Goal: Check status: Check status

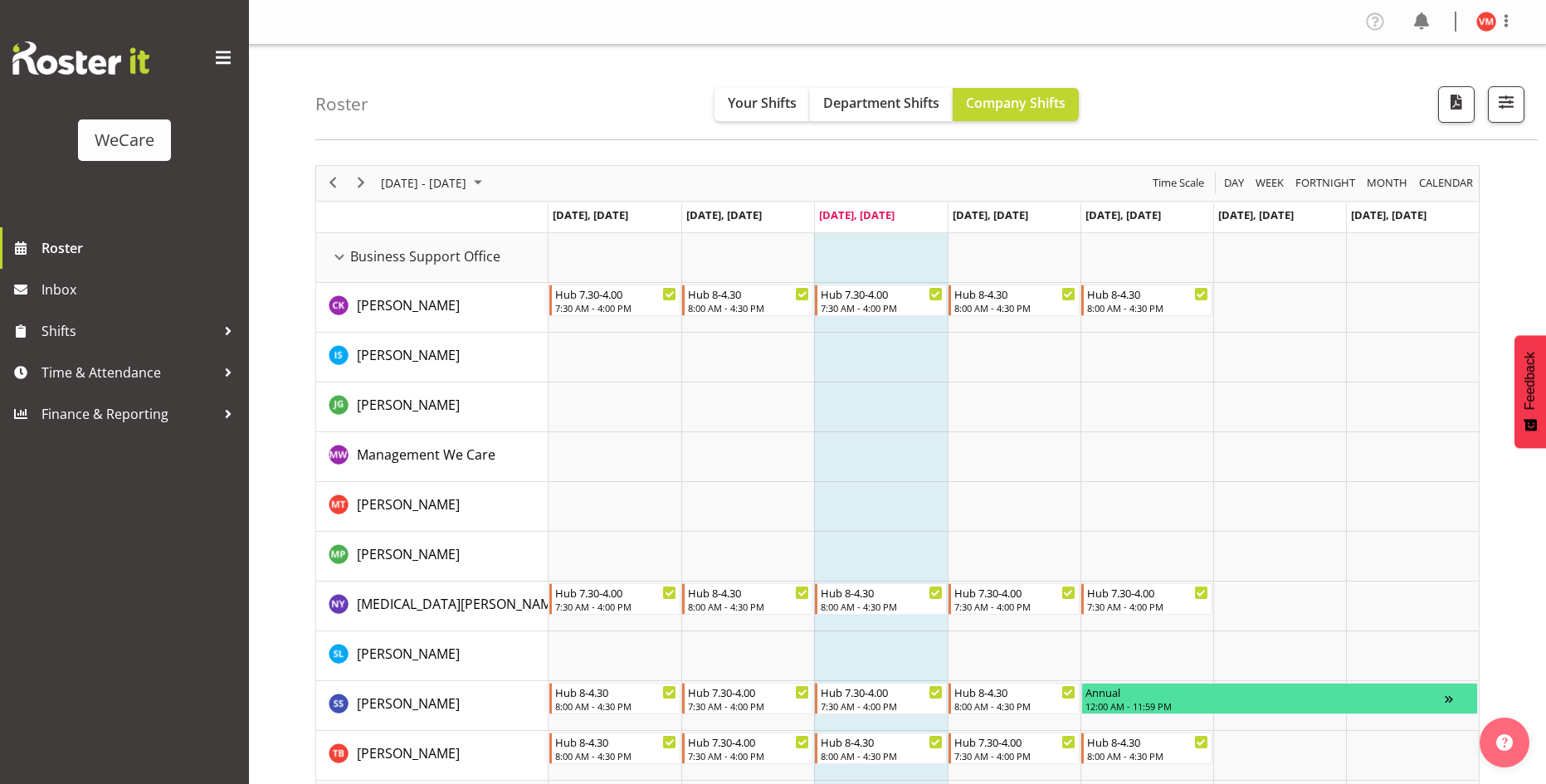
click at [339, 258] on div "Business Support Office resource" at bounding box center [339, 257] width 21 height 21
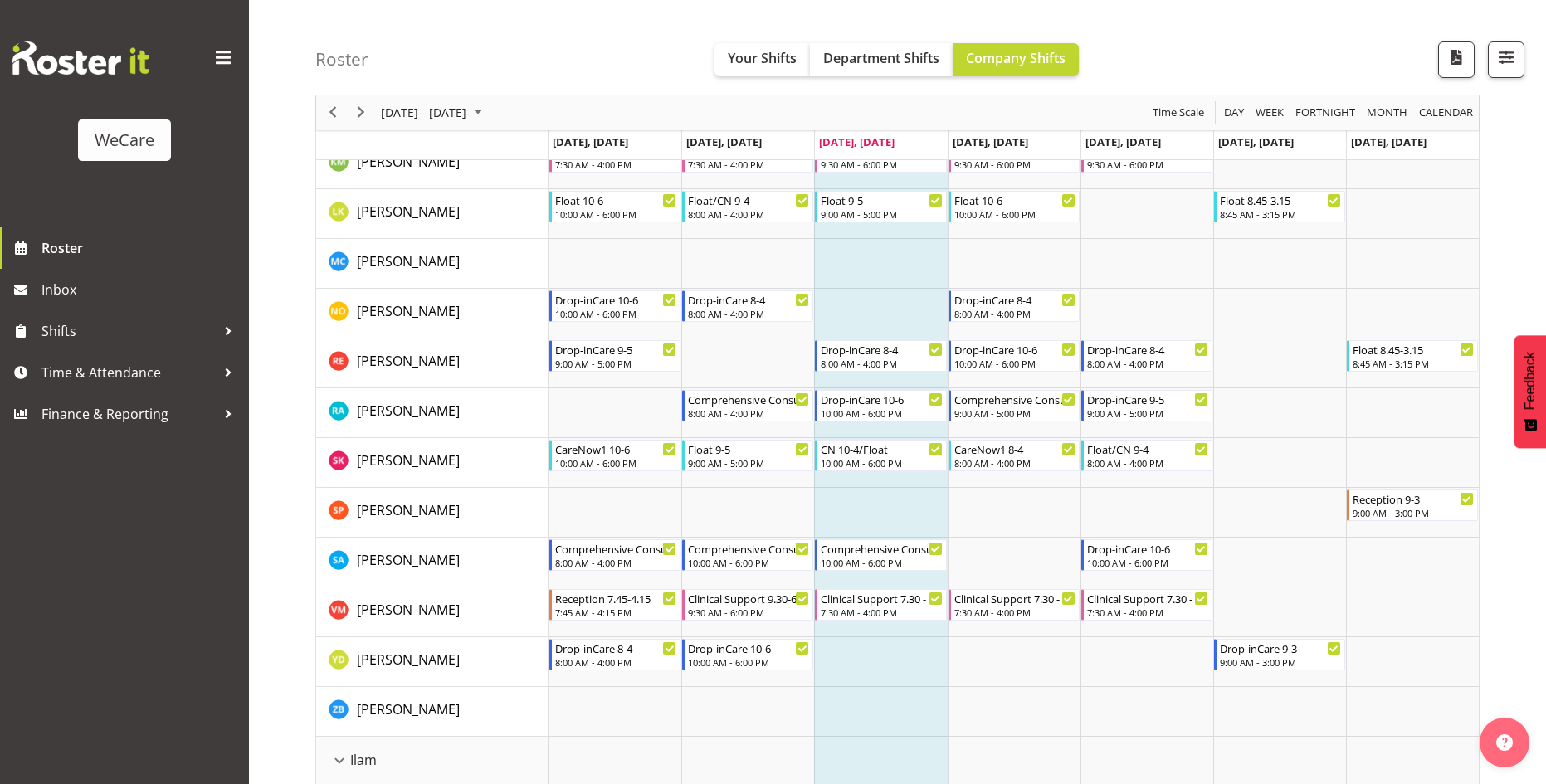
scroll to position [664, 0]
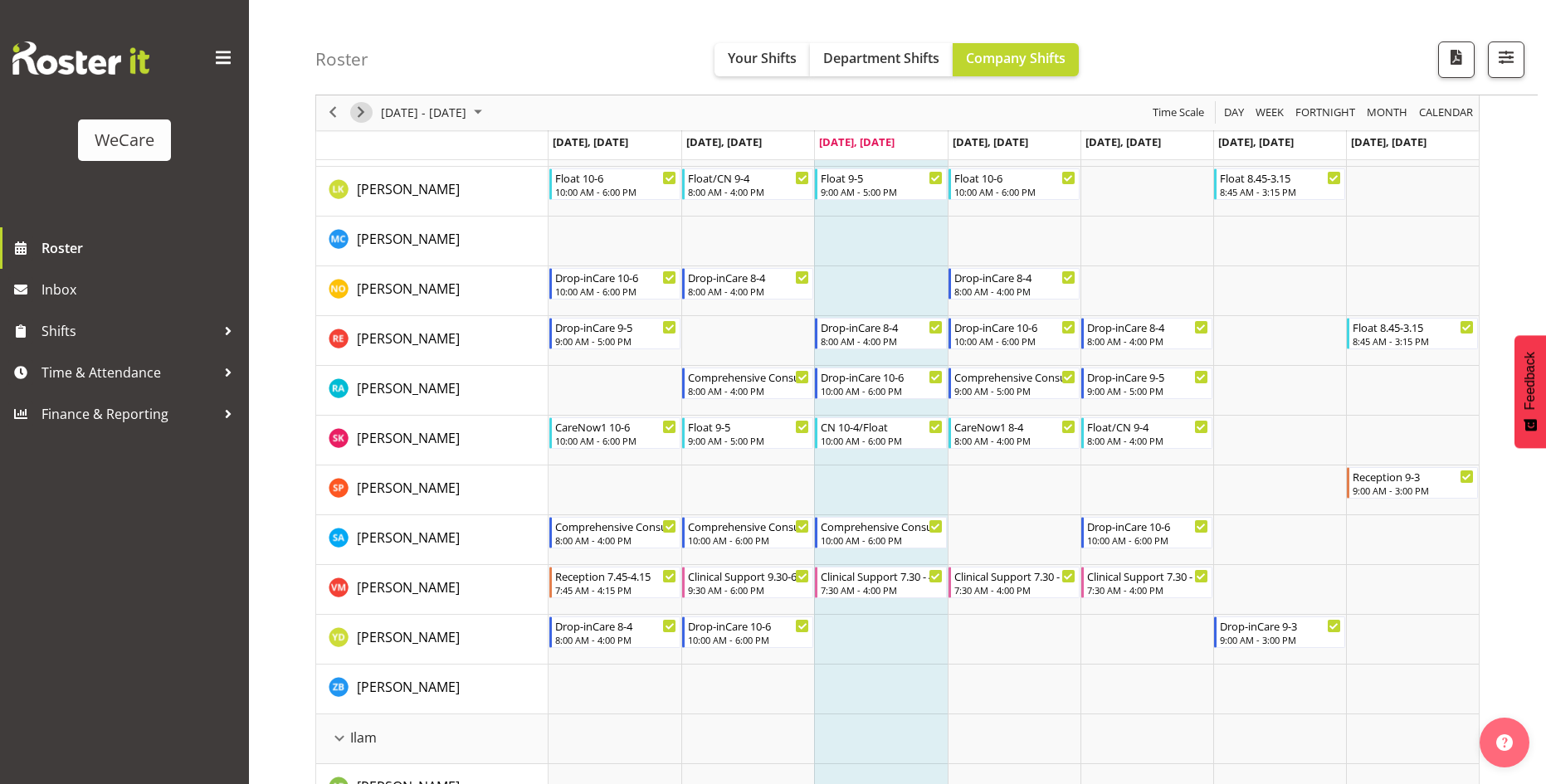
click at [352, 113] on span "Next" at bounding box center [360, 112] width 20 height 21
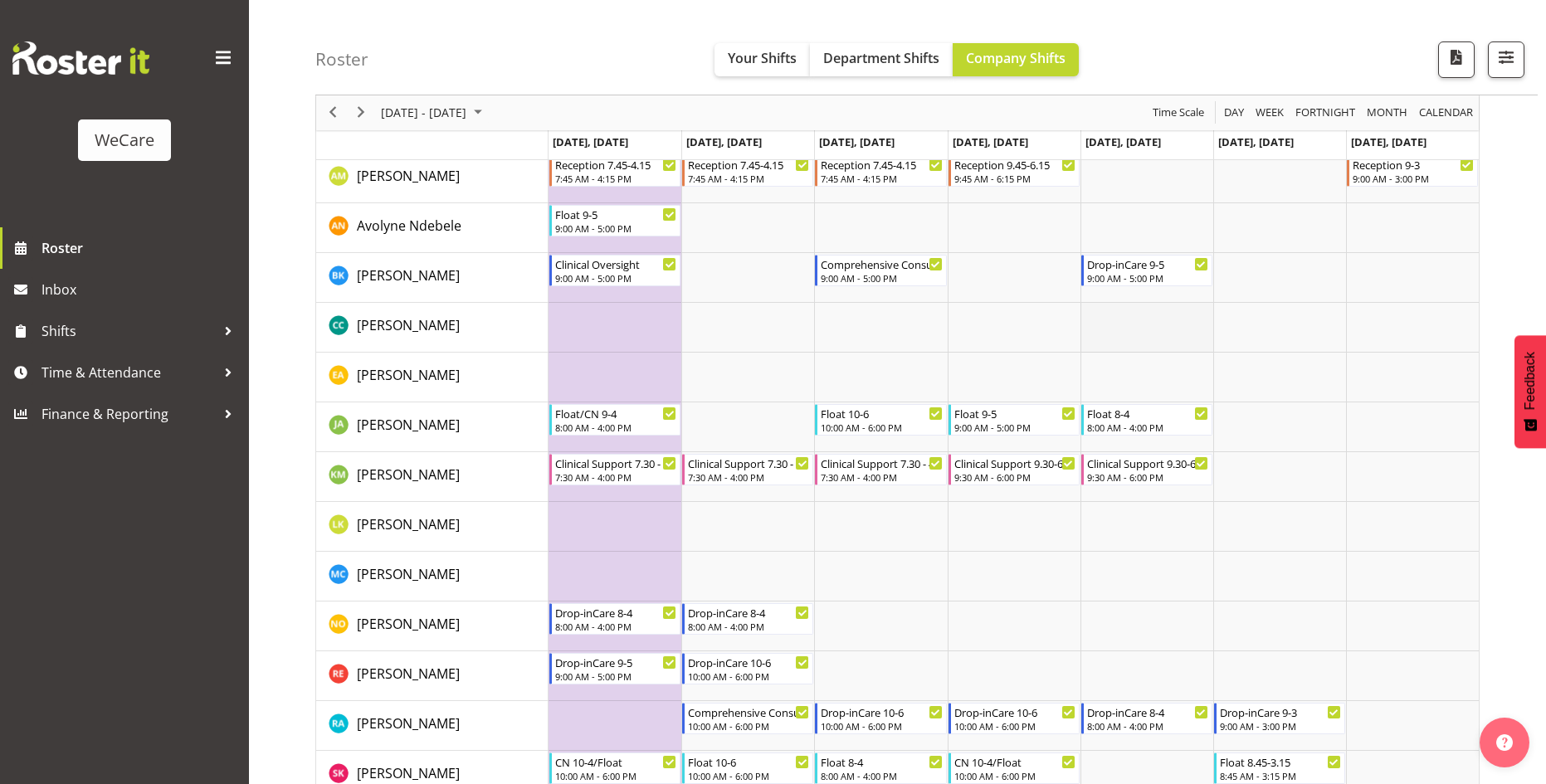
scroll to position [1078, 0]
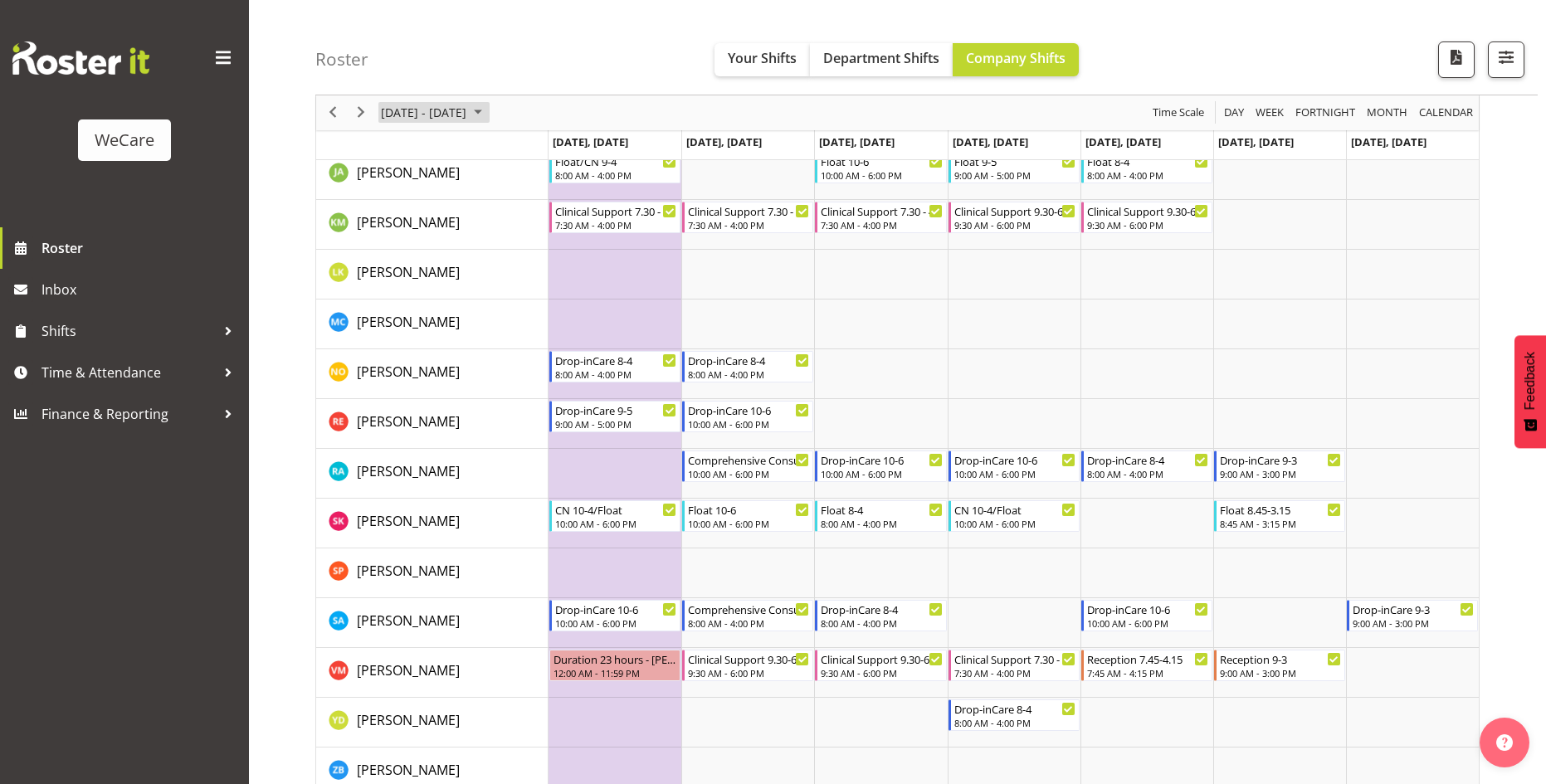
click at [463, 121] on span "[DATE] - [DATE]" at bounding box center [423, 112] width 89 height 21
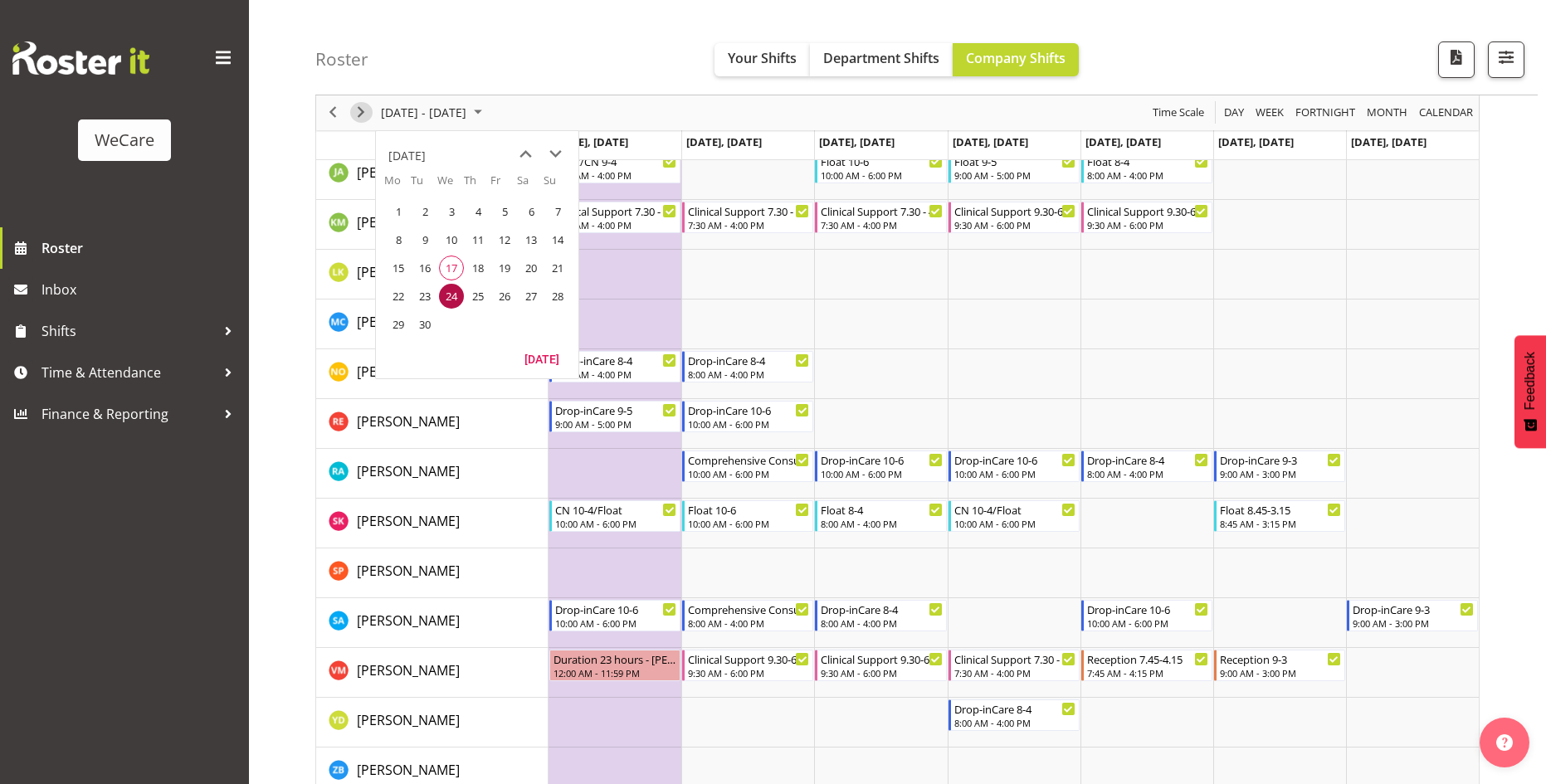
click at [360, 113] on span "Next" at bounding box center [360, 112] width 20 height 21
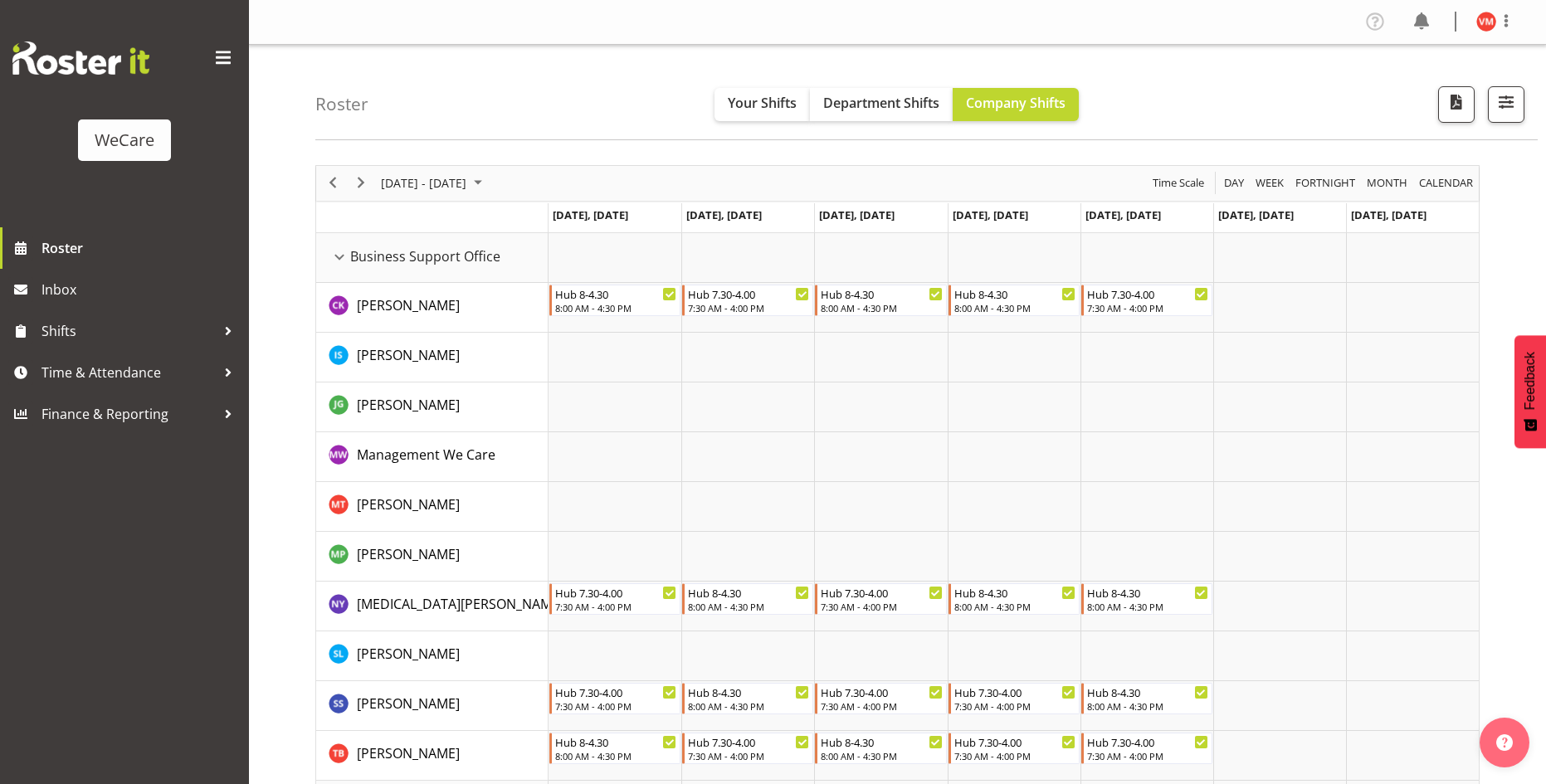
drag, startPoint x: 328, startPoint y: 194, endPoint x: 329, endPoint y: 183, distance: 11.0
click at [328, 194] on div "previous period" at bounding box center [332, 184] width 28 height 35
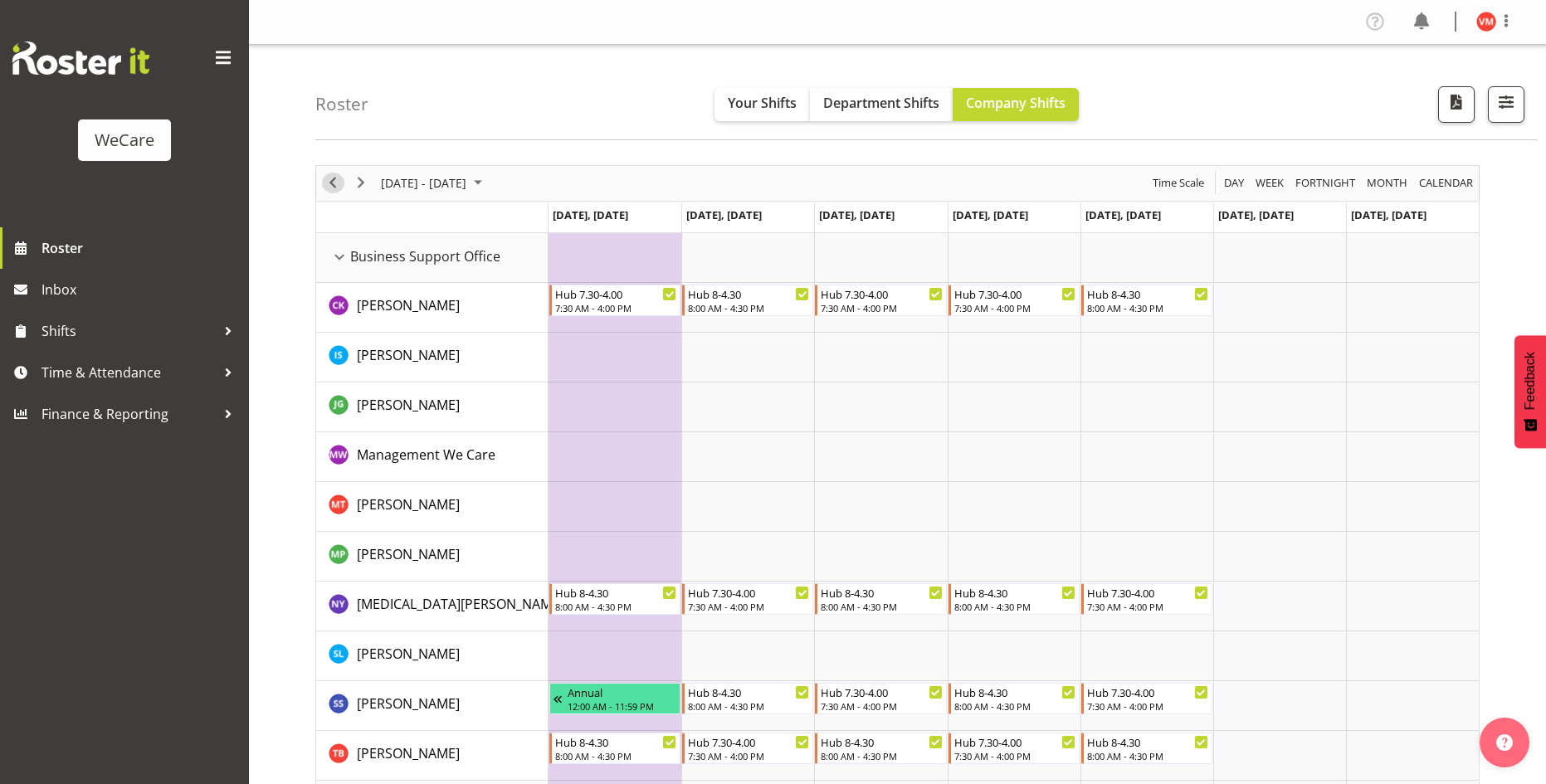
click at [323, 183] on span "Previous" at bounding box center [332, 183] width 20 height 21
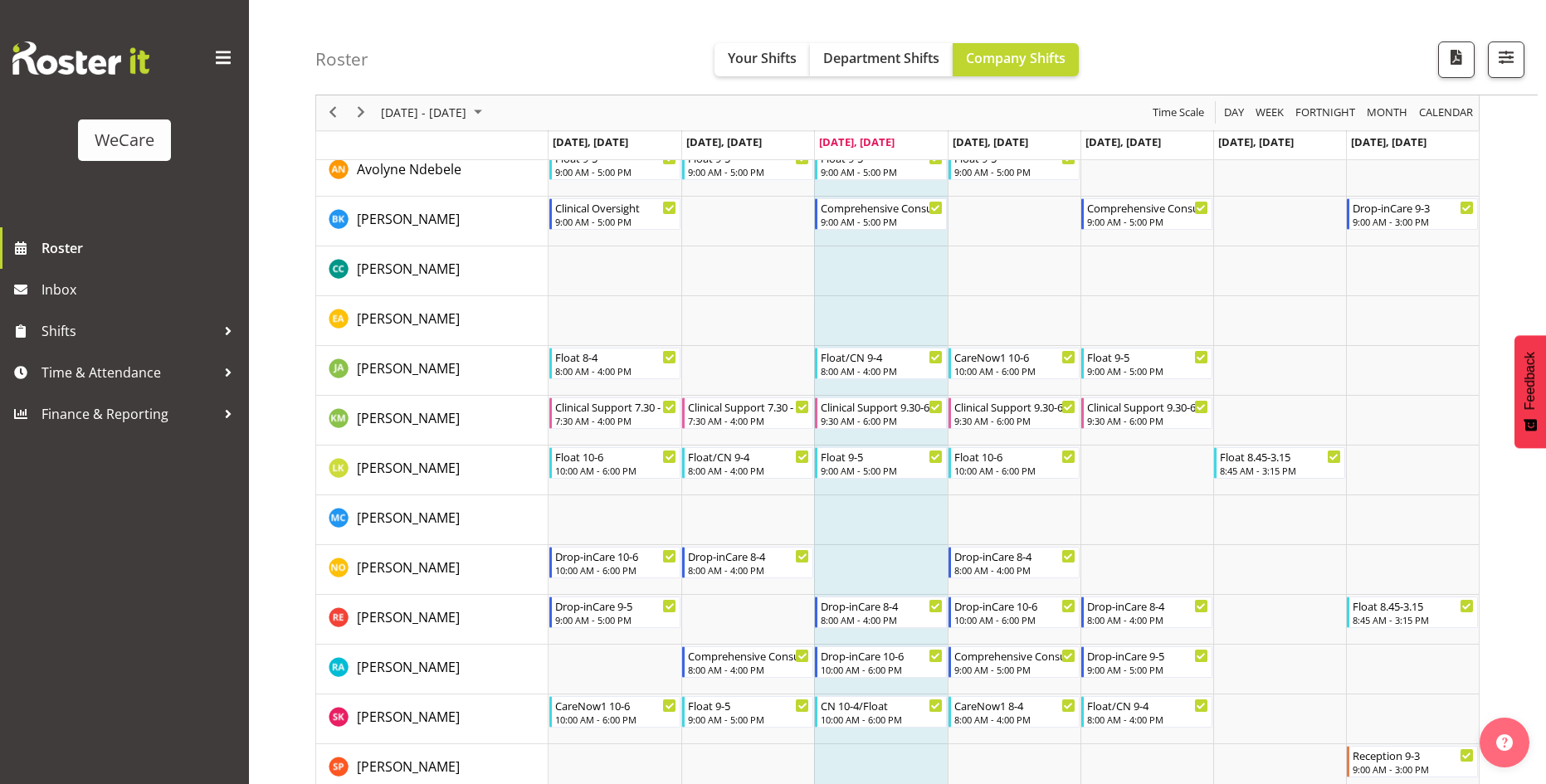
scroll to position [747, 0]
